Goal: Find specific page/section: Find specific page/section

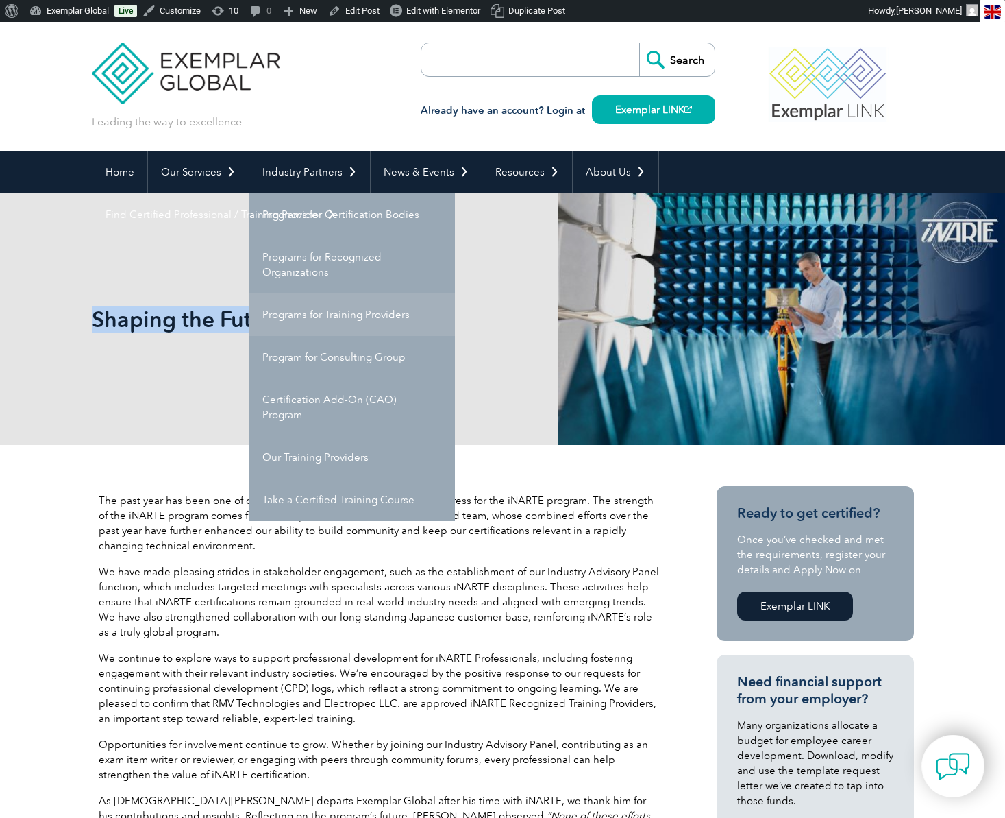
click at [289, 317] on link "Programs for Training Providers" at bounding box center [352, 314] width 206 height 42
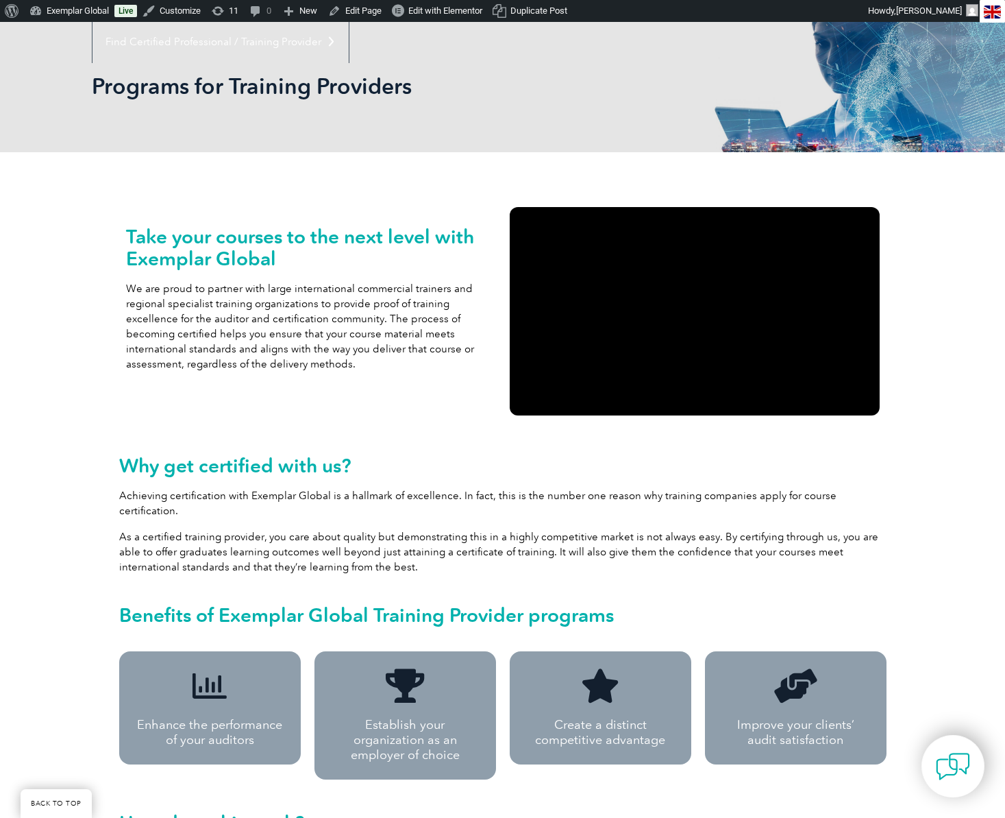
scroll to position [299, 0]
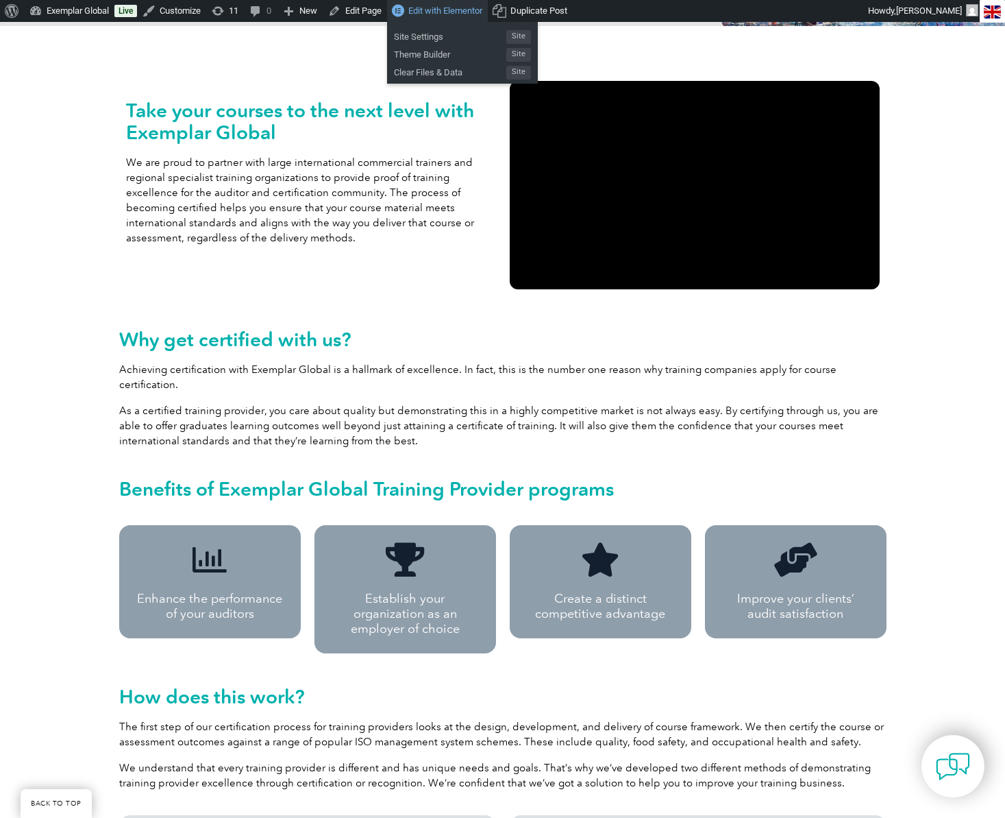
click at [433, 12] on span "Edit with Elementor" at bounding box center [445, 10] width 74 height 10
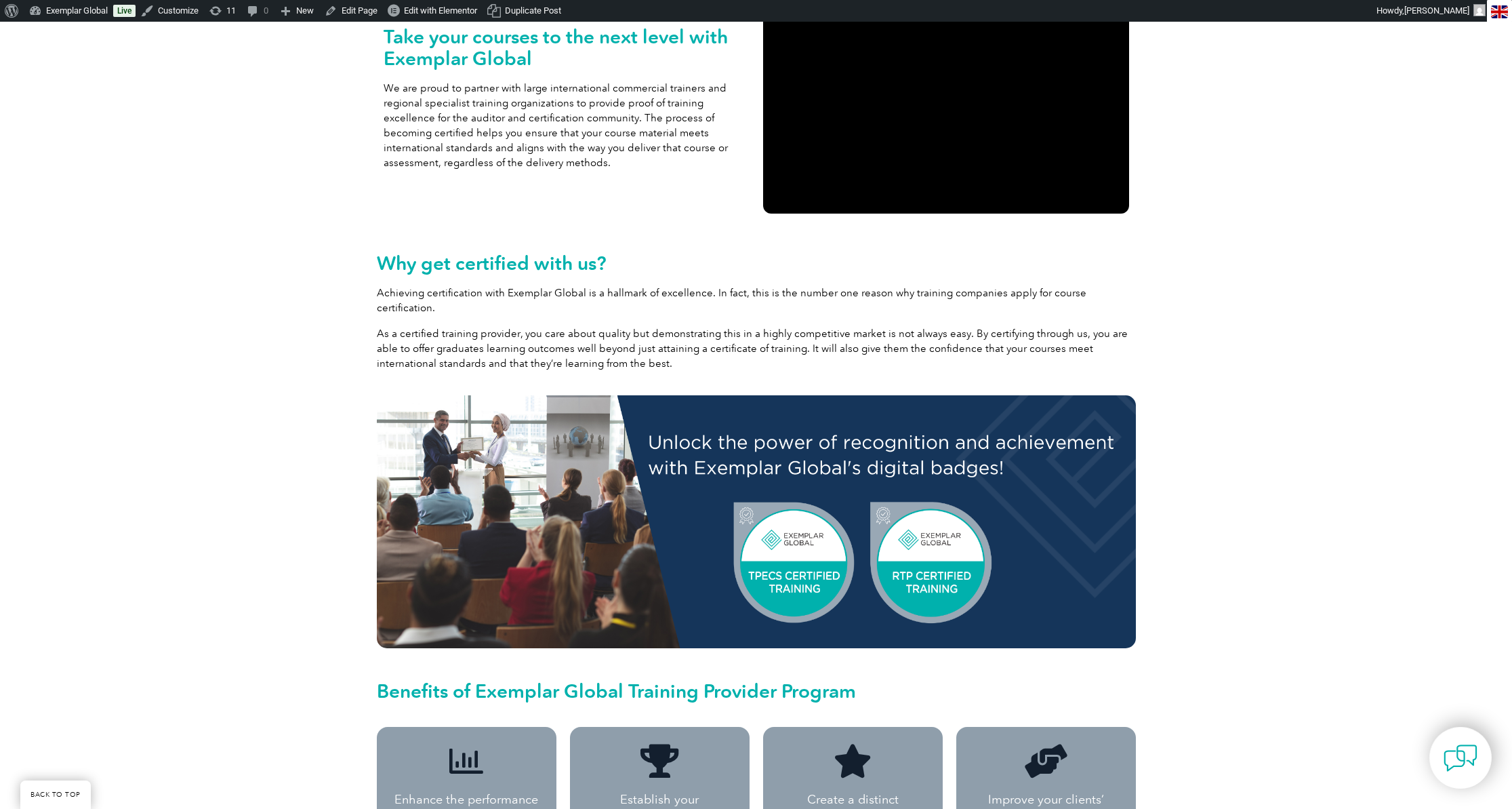
scroll to position [408, 0]
